Goal: Transaction & Acquisition: Purchase product/service

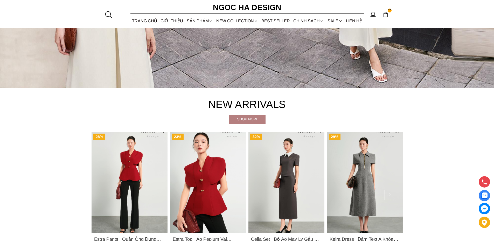
scroll to position [259, 0]
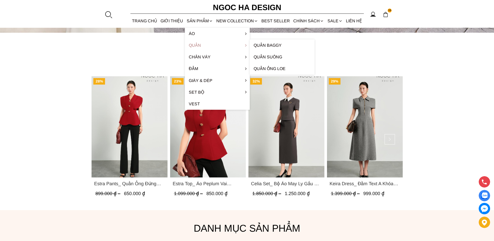
click at [197, 46] on link "Quần" at bounding box center [217, 45] width 65 height 12
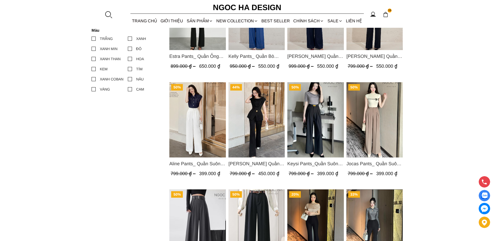
scroll to position [259, 0]
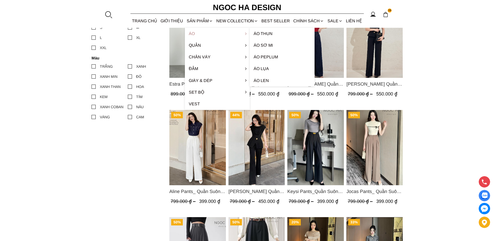
click at [192, 34] on link "Áo" at bounding box center [217, 34] width 65 height 12
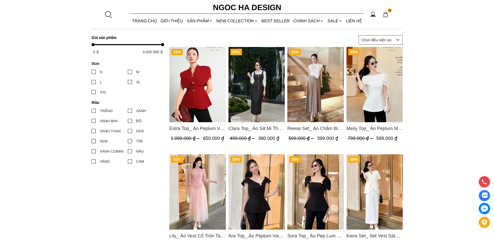
scroll to position [208, 0]
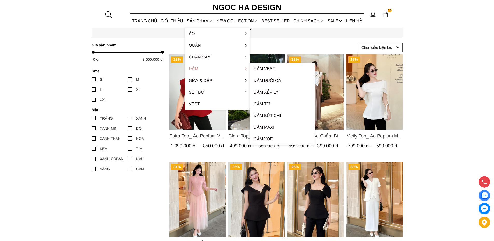
click at [193, 70] on link "Đầm" at bounding box center [217, 69] width 65 height 12
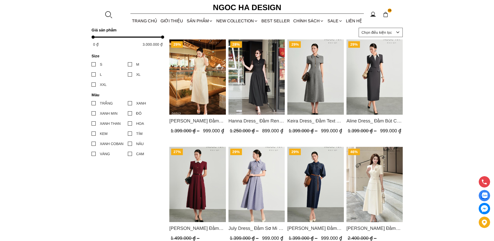
scroll to position [233, 0]
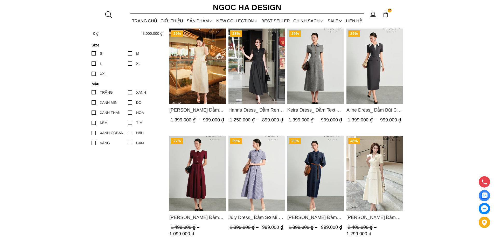
click at [256, 75] on img "Product image - Hanna Dress_ Đầm Ren Mix Vải Thô Màu Đen D1011" at bounding box center [256, 66] width 57 height 75
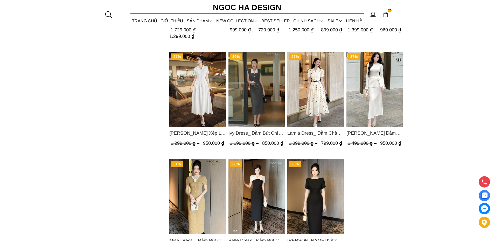
scroll to position [545, 0]
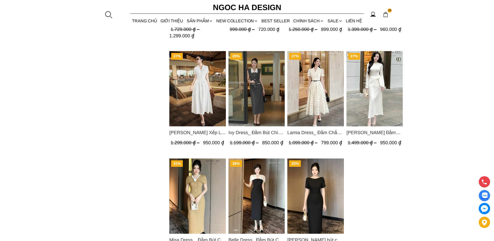
click at [318, 93] on img "Product image - Lamia Dress_ Đầm Chấm Bi Cổ Vest Màu Kem D1003" at bounding box center [315, 88] width 57 height 75
click at [203, 93] on img "Product image - Ella Dress_Đầm Xếp Ly Xòe Khóa Đồng Màu Trắng D1006" at bounding box center [197, 88] width 57 height 75
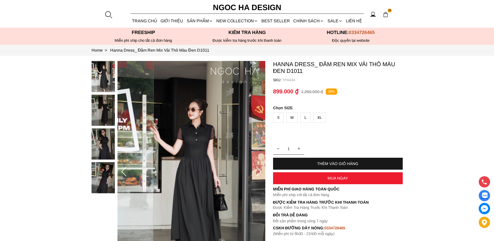
scroll to position [78, 0]
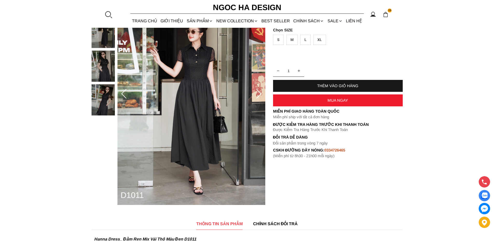
click at [260, 92] on icon at bounding box center [258, 94] width 5 height 10
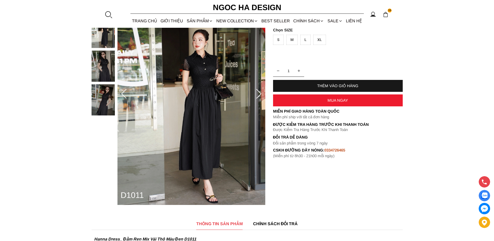
scroll to position [26, 0]
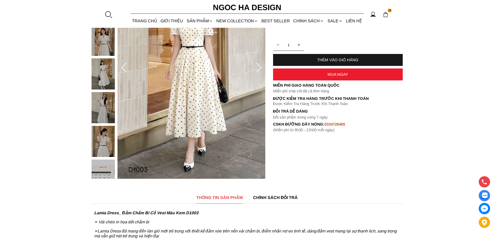
click at [212, 88] on img at bounding box center [191, 68] width 148 height 222
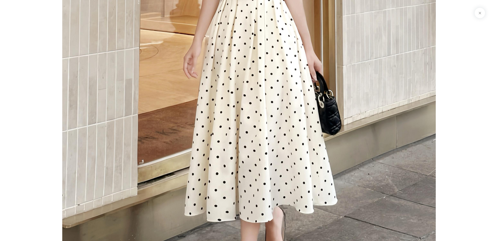
scroll to position [285, 0]
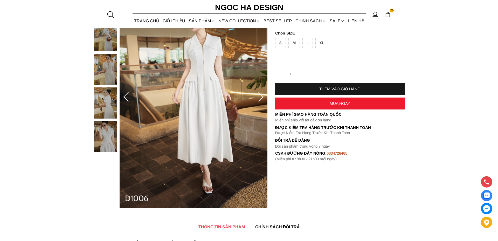
scroll to position [78, 0]
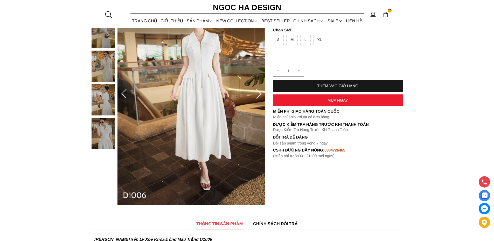
click at [199, 93] on img at bounding box center [191, 94] width 148 height 222
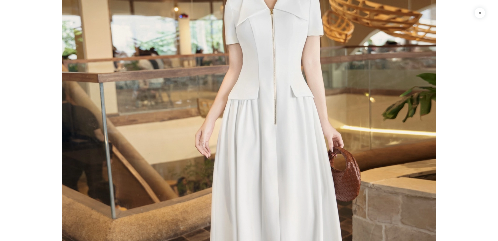
scroll to position [182, 0]
